Goal: Information Seeking & Learning: Learn about a topic

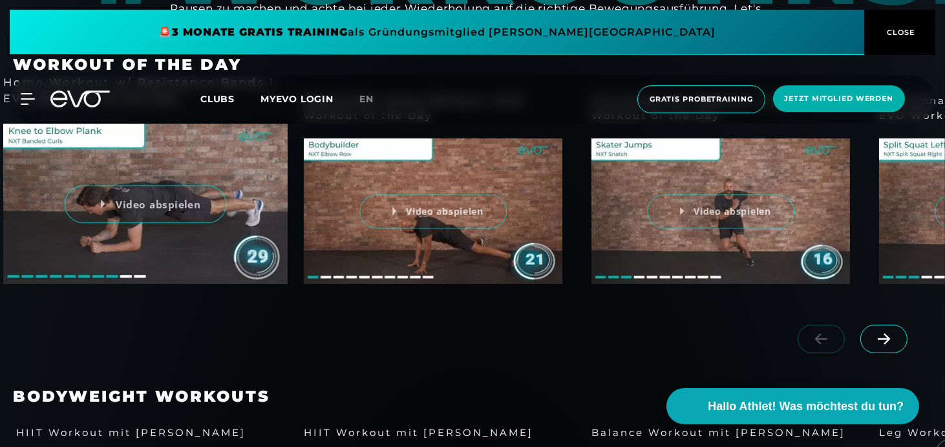
click at [103, 203] on div "Home Workout w/ Resistance Bands | EVO Workout of the Day Video abspielen" at bounding box center [145, 189] width 259 height 190
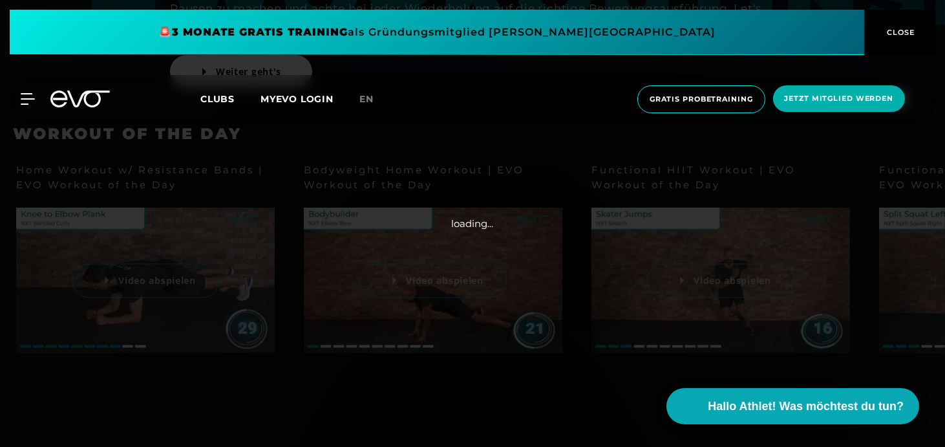
click at [246, 321] on div at bounding box center [473, 223] width 776 height 436
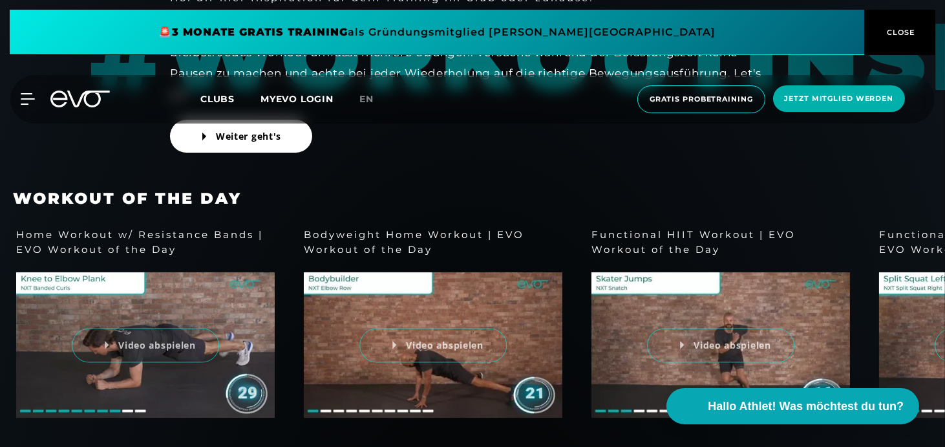
scroll to position [259, 0]
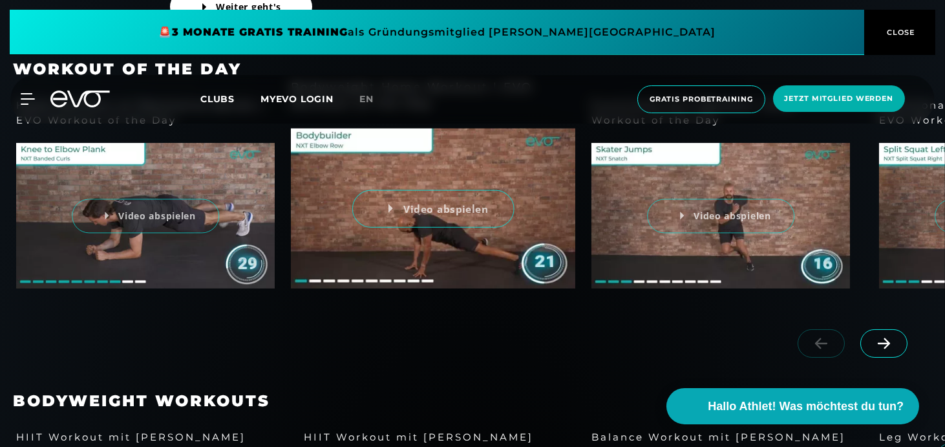
click at [318, 281] on div "Bodyweight Home Workout | EVO Workout of the Day Video abspielen" at bounding box center [433, 193] width 259 height 190
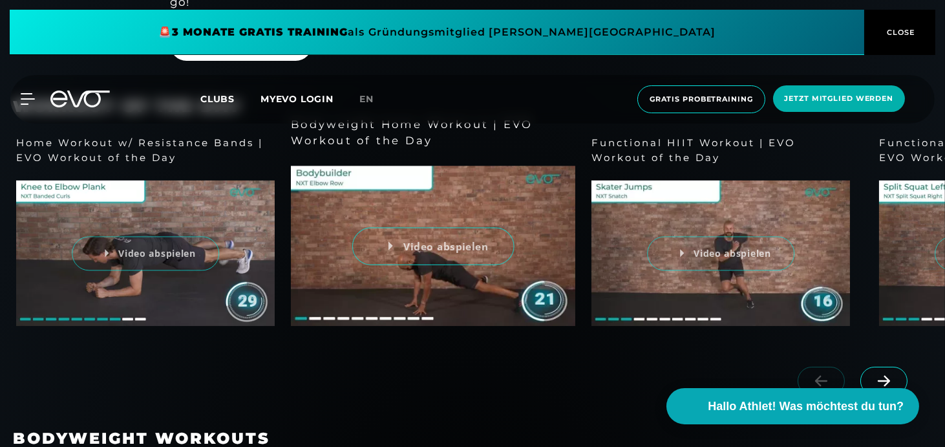
scroll to position [194, 0]
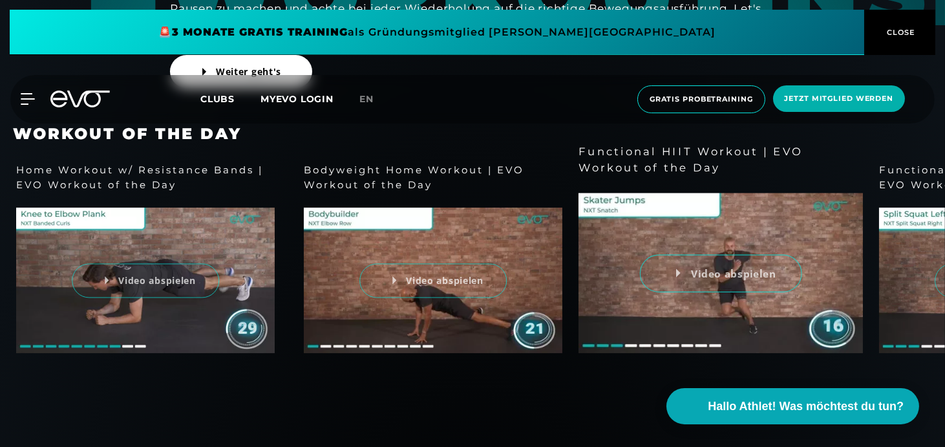
click at [711, 276] on div "Functional HIIT Workout | EVO Workout of the Day Video abspielen" at bounding box center [720, 258] width 259 height 190
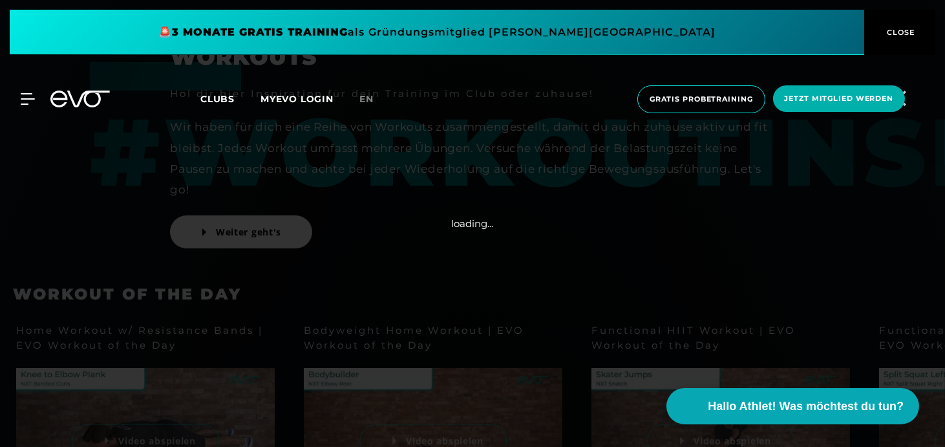
scroll to position [0, 0]
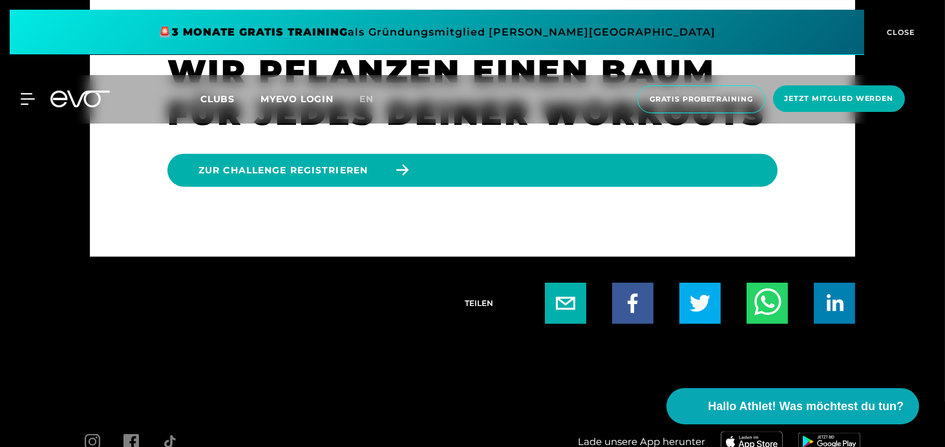
scroll to position [3133, 0]
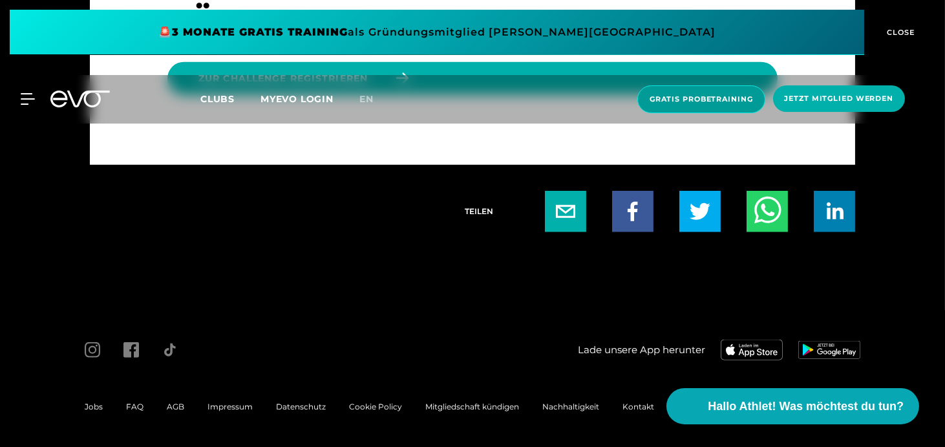
click at [678, 99] on span "Gratis Probetraining" at bounding box center [701, 99] width 103 height 11
